Goal: Task Accomplishment & Management: Manage account settings

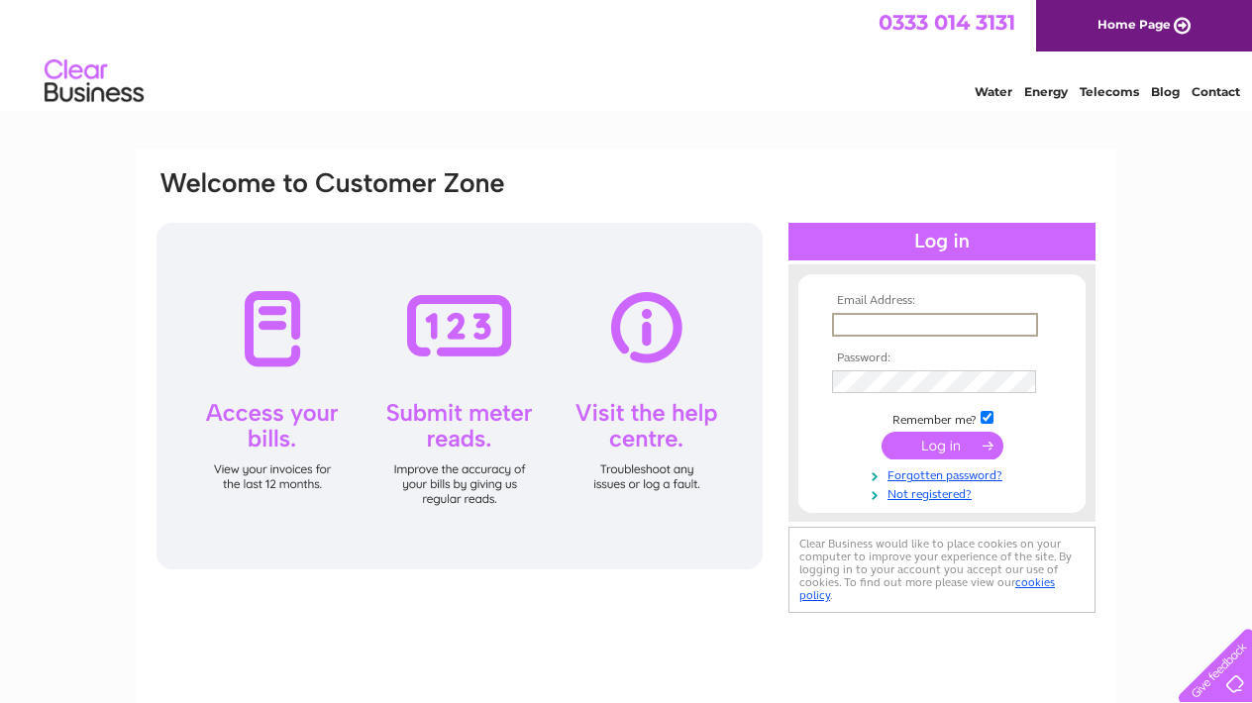
type input "sylvanoakfindon@gmail.com"
click at [942, 444] on input "submit" at bounding box center [942, 446] width 122 height 28
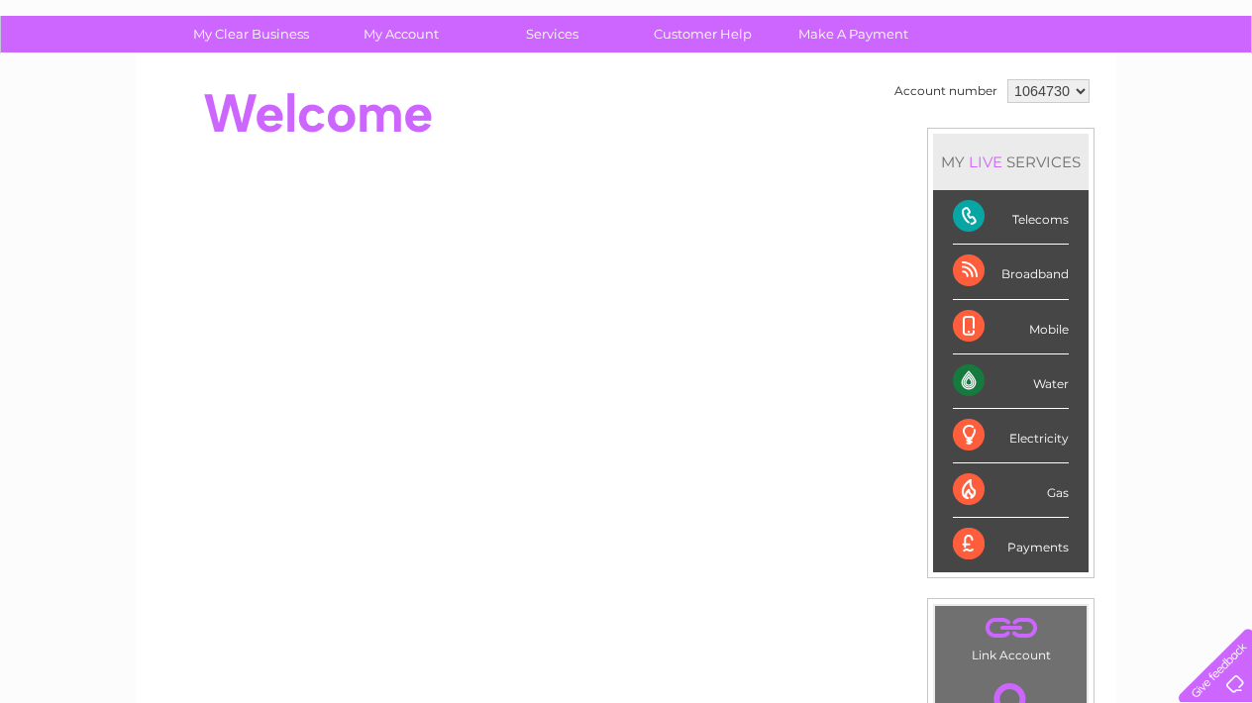
scroll to position [134, 0]
click at [1029, 556] on div "Payments" at bounding box center [1011, 543] width 116 height 53
click at [967, 539] on div "Payments" at bounding box center [1011, 543] width 116 height 53
click at [1044, 550] on div "Payments" at bounding box center [1011, 543] width 116 height 53
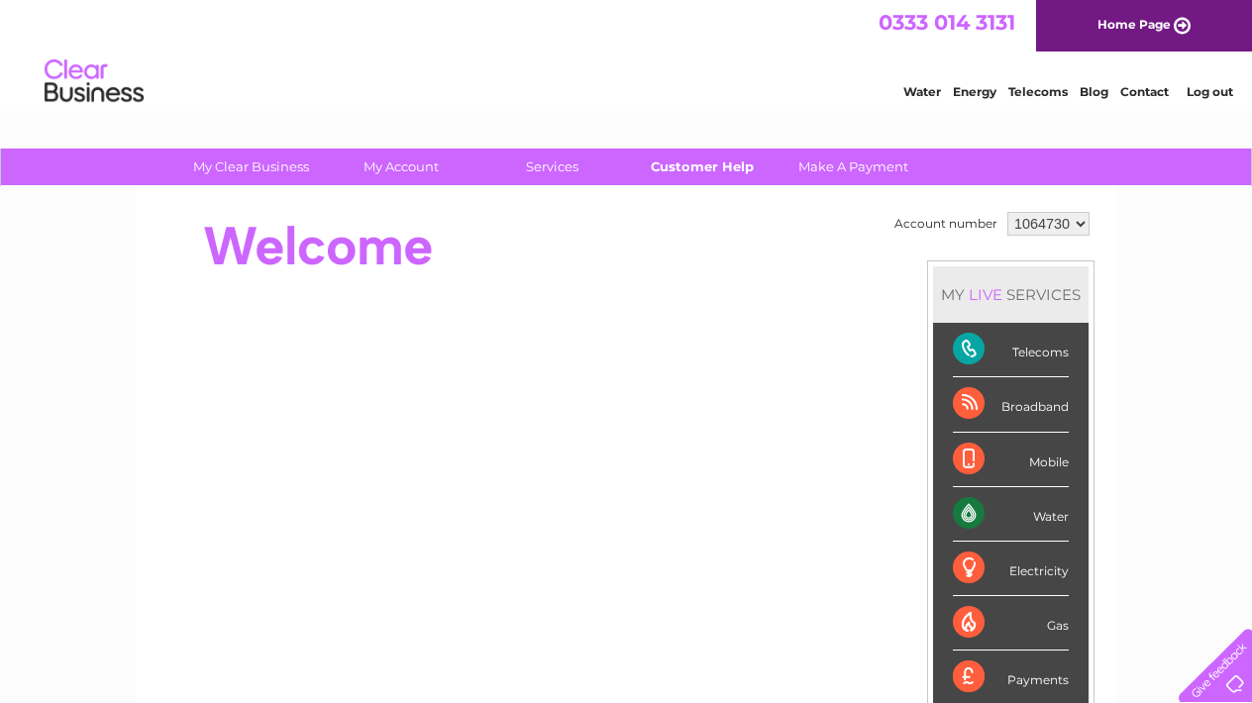
scroll to position [0, 0]
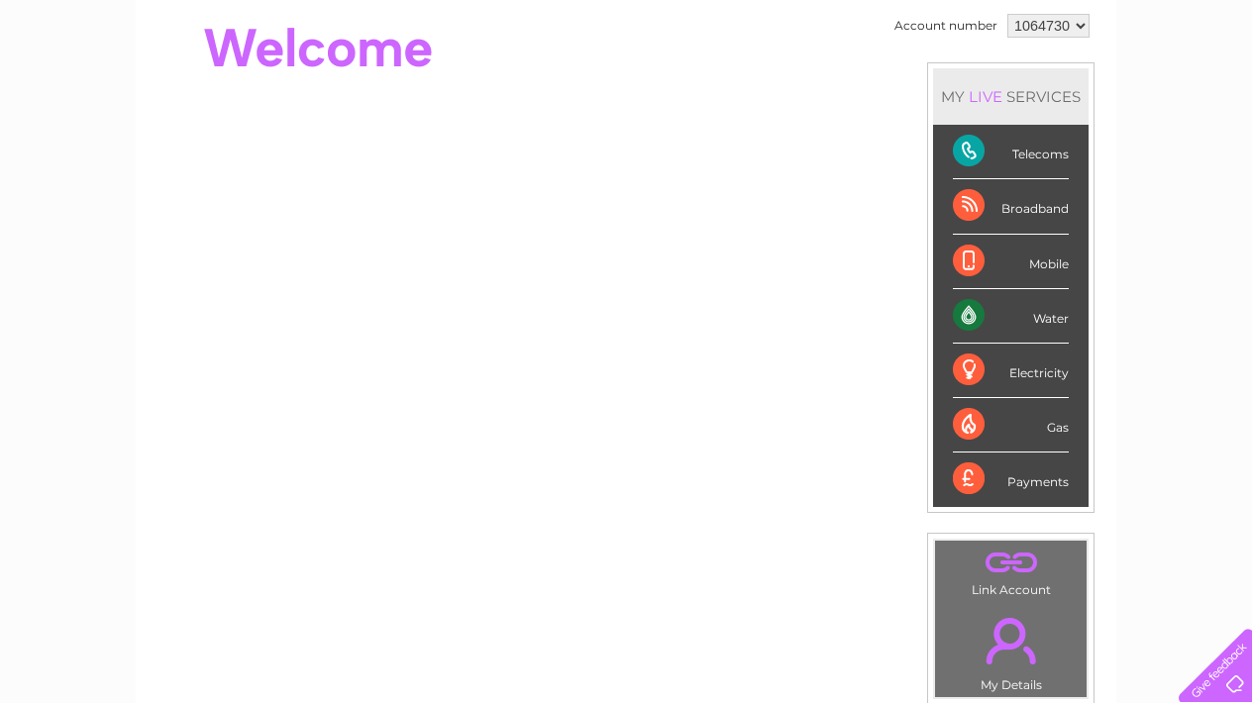
scroll to position [197, 0]
click at [966, 479] on div "Payments" at bounding box center [1011, 480] width 116 height 53
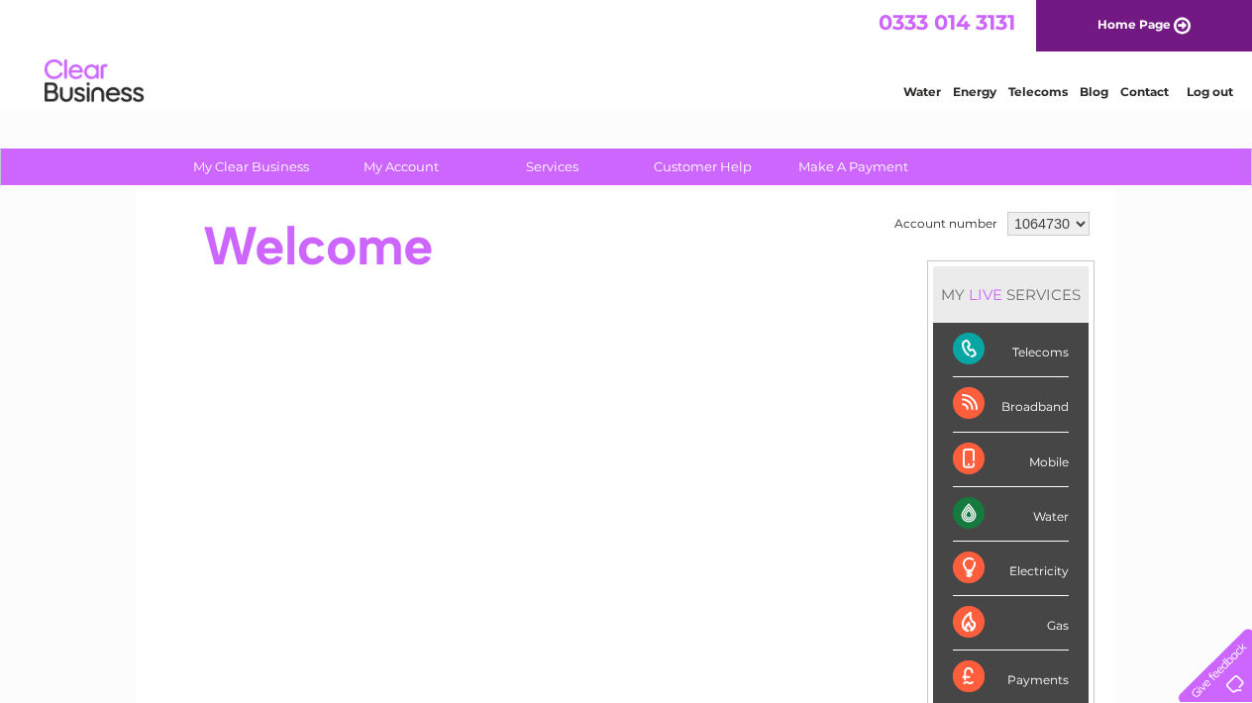
scroll to position [0, 0]
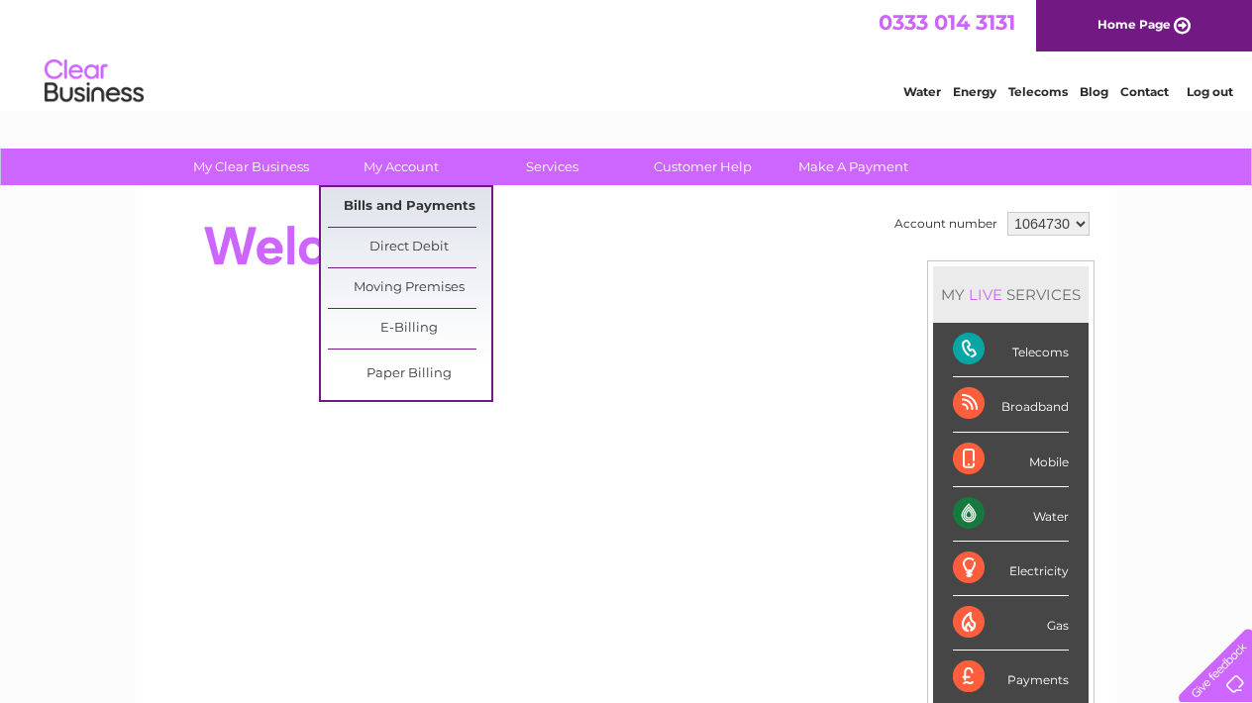
click at [417, 210] on link "Bills and Payments" at bounding box center [409, 207] width 163 height 40
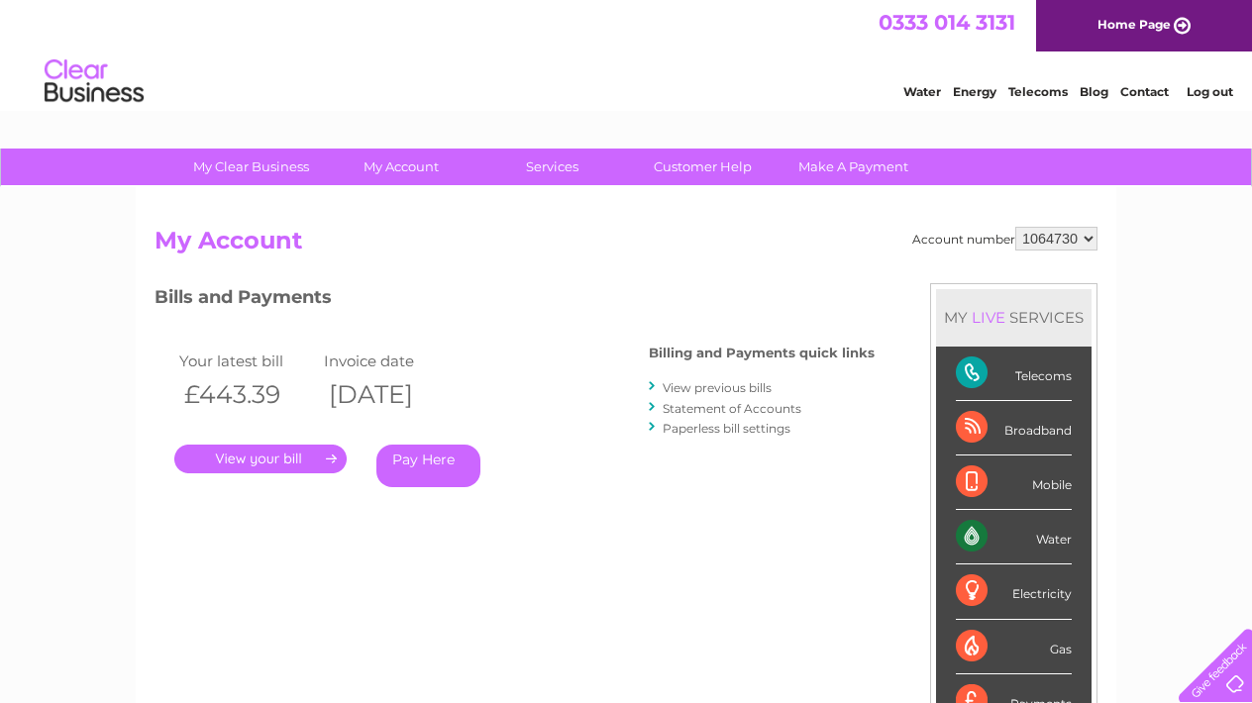
scroll to position [24, 0]
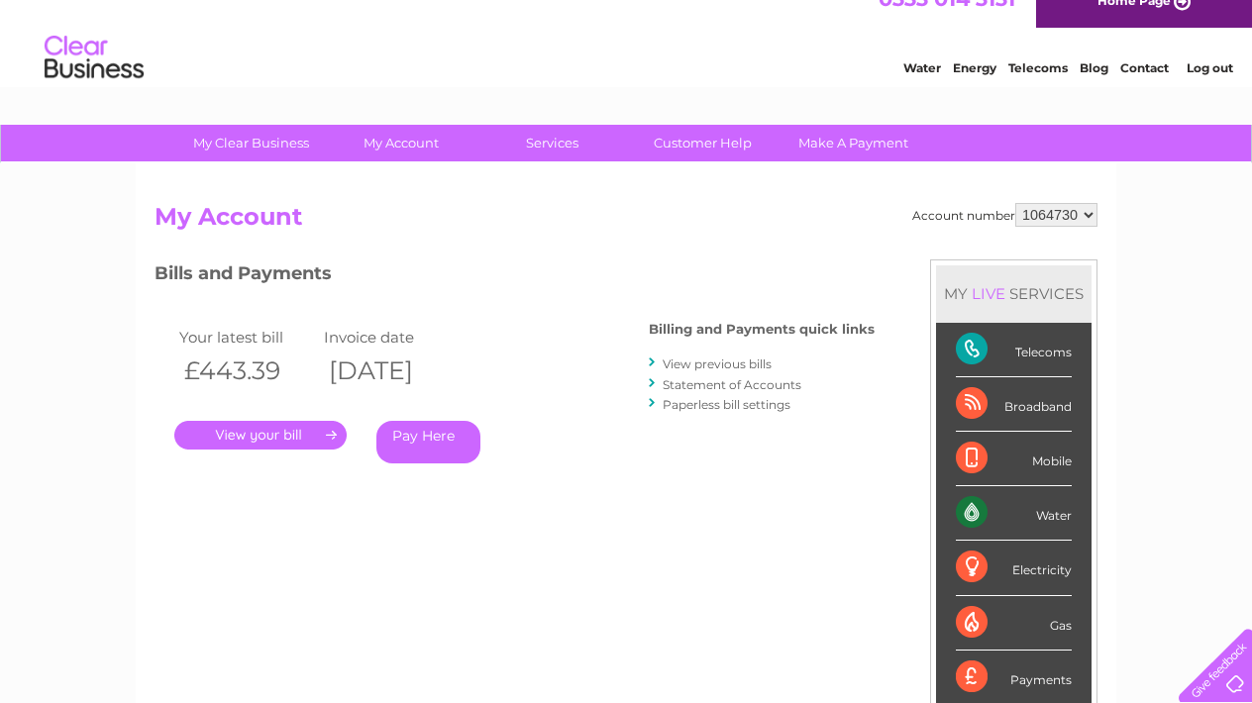
click at [742, 366] on link "View previous bills" at bounding box center [716, 363] width 109 height 15
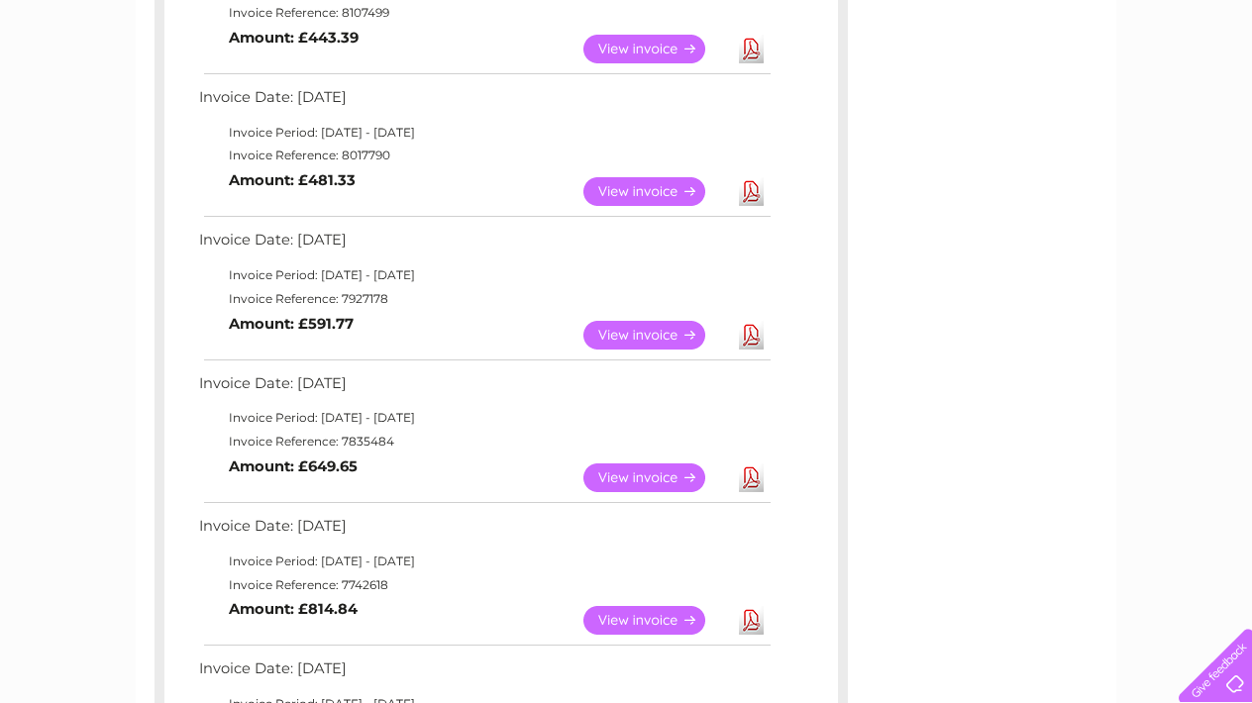
scroll to position [437, 0]
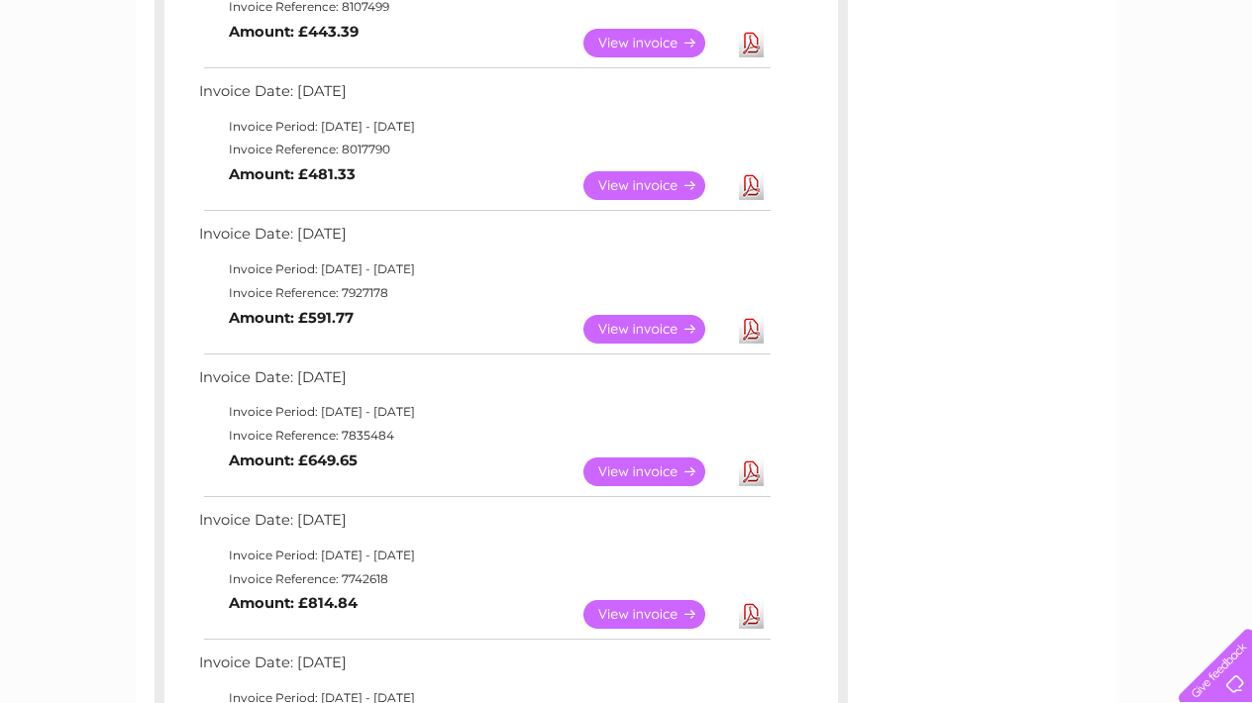
click at [672, 323] on link "View" at bounding box center [656, 329] width 146 height 29
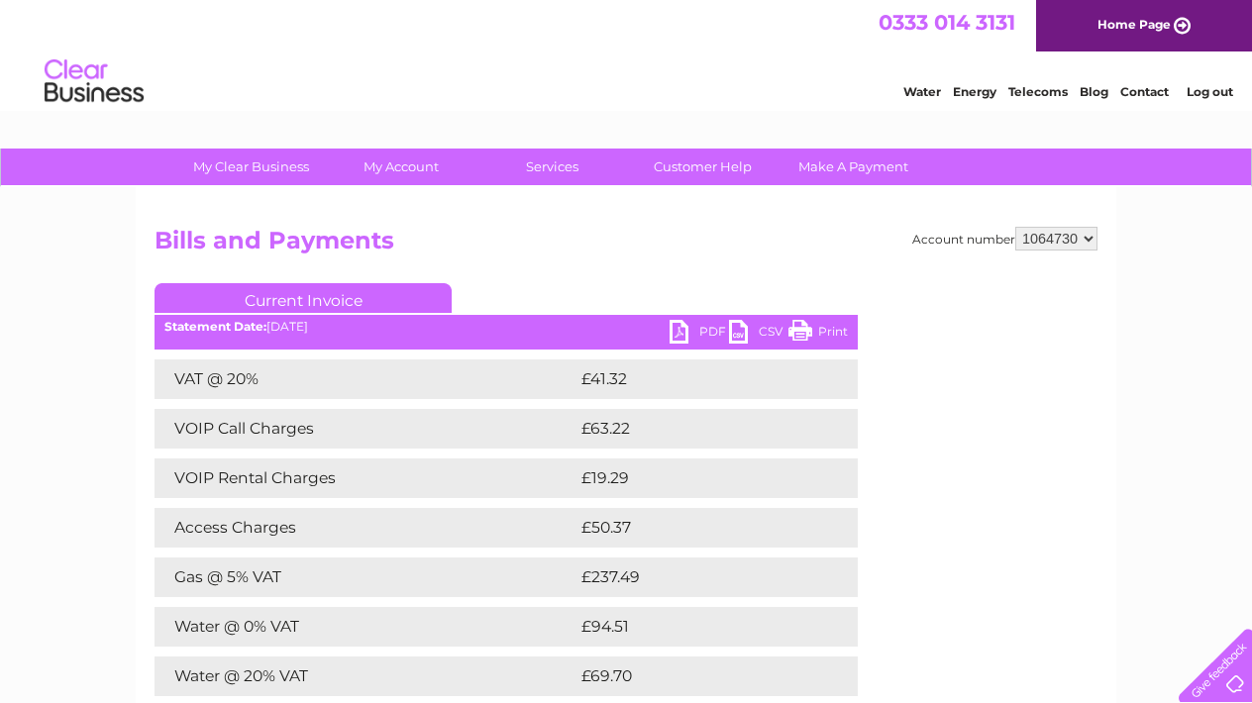
click at [821, 338] on link "Print" at bounding box center [817, 334] width 59 height 29
